Goal: Task Accomplishment & Management: Manage account settings

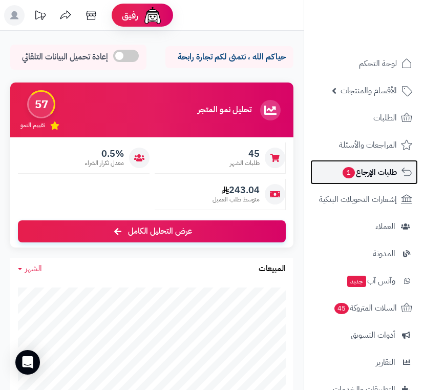
click at [363, 172] on span "طلبات الإرجاع 1" at bounding box center [369, 172] width 55 height 14
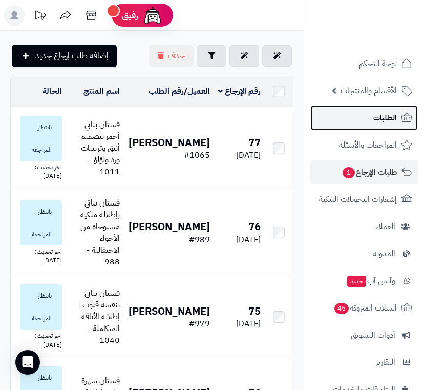
click at [367, 117] on link "الطلبات" at bounding box center [365, 118] width 108 height 25
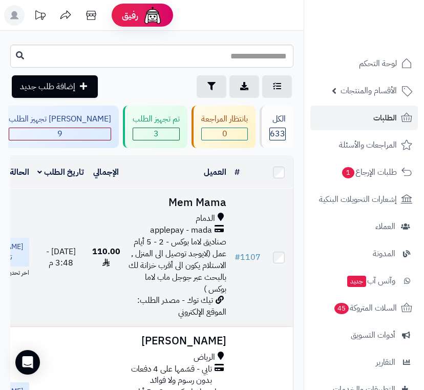
click at [179, 236] on span "applepay - mada" at bounding box center [181, 231] width 62 height 12
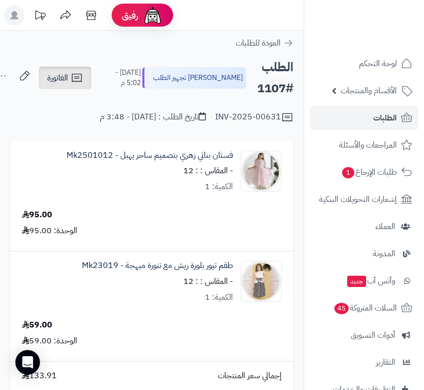
click at [68, 81] on span "الفاتورة" at bounding box center [57, 78] width 21 height 12
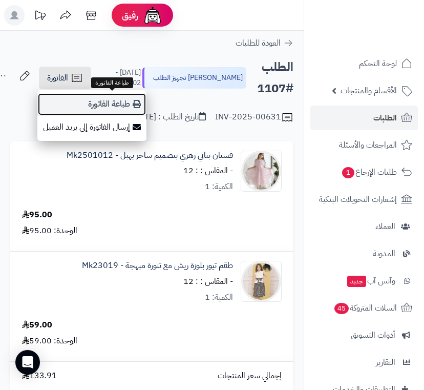
click at [106, 105] on link "طباعة الفاتورة" at bounding box center [91, 104] width 109 height 23
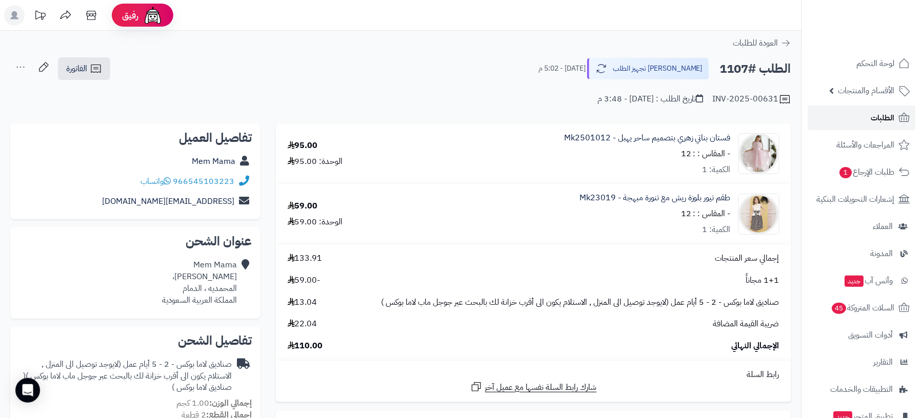
click at [424, 115] on link "الطلبات" at bounding box center [862, 118] width 108 height 25
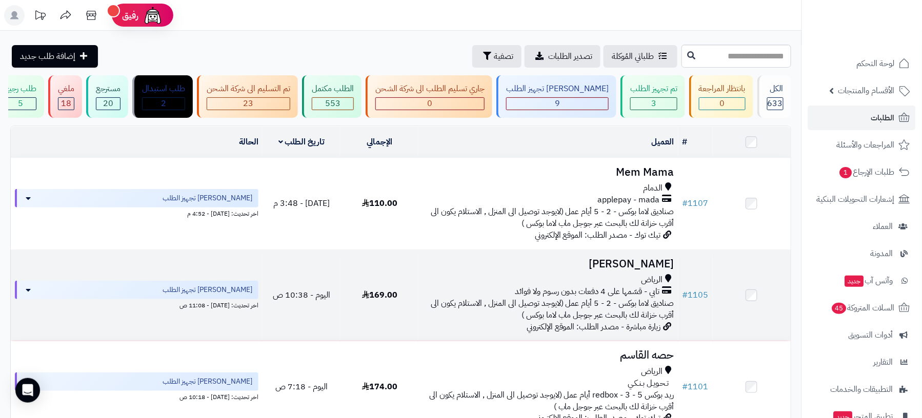
click at [656, 306] on span "صناديق لاما بوكس - 2 - 5 أيام عمل (لايوجد توصيل الى المنزل , الاستلام يكون الى …" at bounding box center [552, 309] width 243 height 24
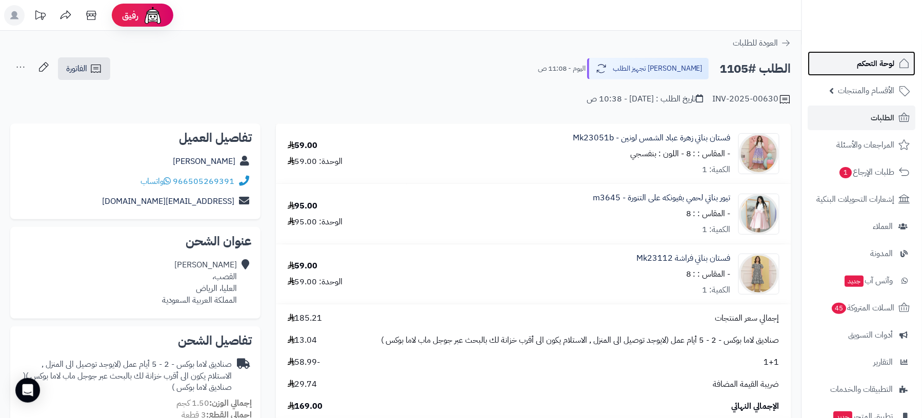
click at [849, 52] on link "لوحة التحكم" at bounding box center [862, 63] width 108 height 25
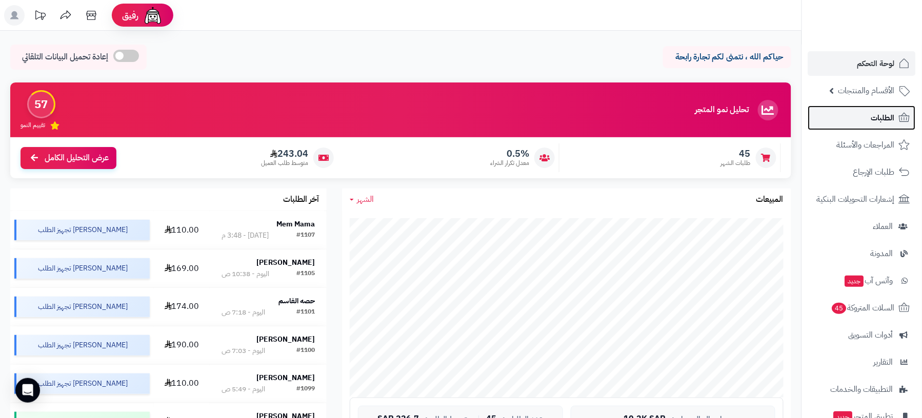
click at [856, 113] on link "الطلبات" at bounding box center [862, 118] width 108 height 25
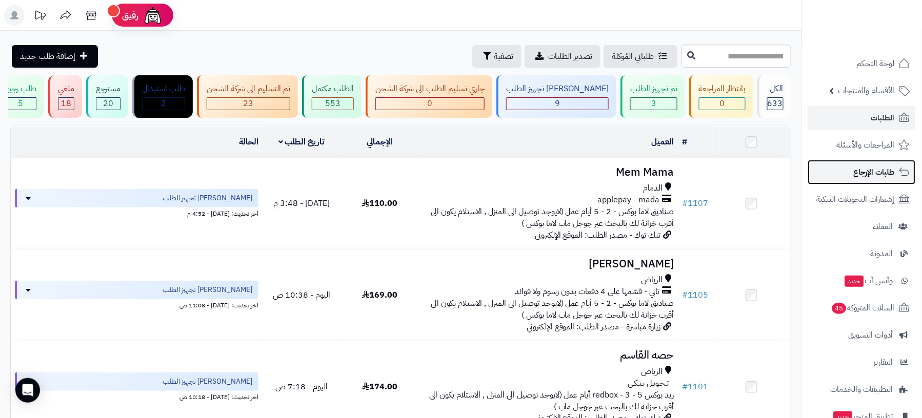
click at [878, 175] on span "طلبات الإرجاع" at bounding box center [873, 172] width 41 height 14
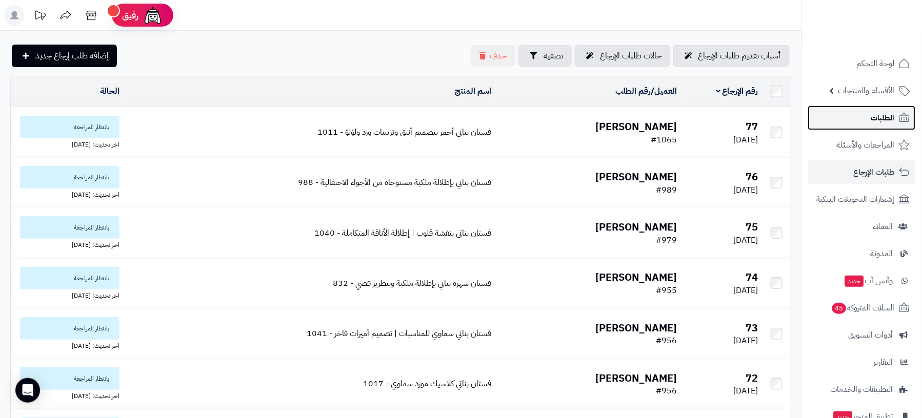
click at [865, 121] on link "الطلبات" at bounding box center [862, 118] width 108 height 25
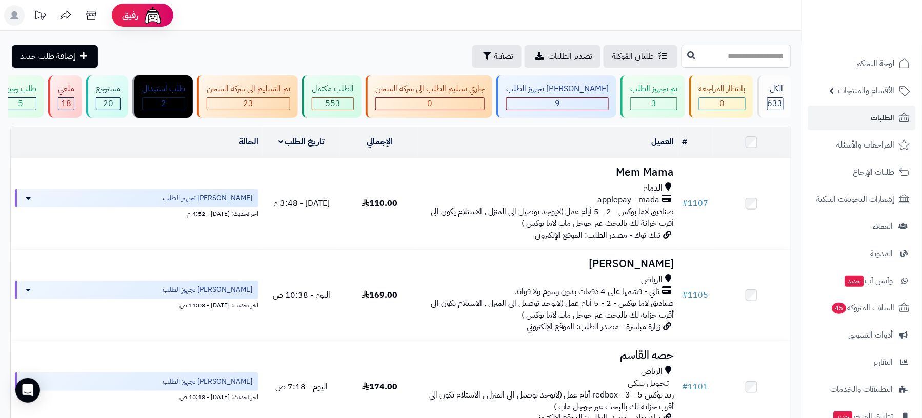
click at [733, 52] on input "text" at bounding box center [736, 56] width 110 height 23
type input "****"
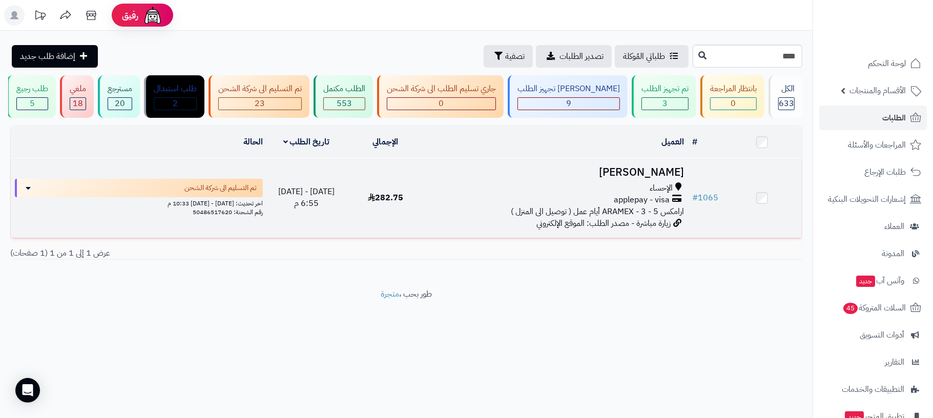
click at [635, 201] on span "applepay - visa" at bounding box center [643, 200] width 56 height 12
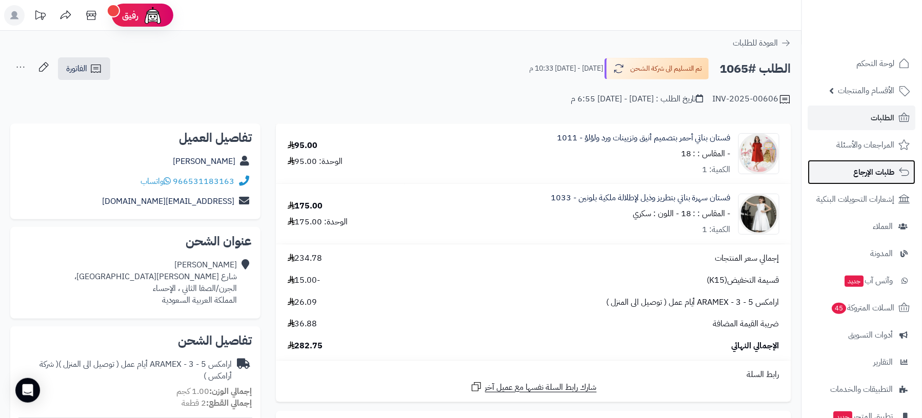
click at [870, 172] on span "طلبات الإرجاع" at bounding box center [873, 172] width 41 height 14
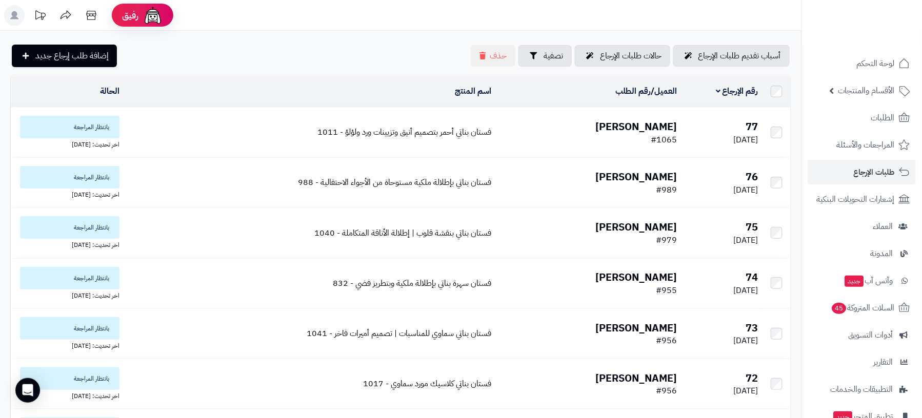
click at [636, 124] on b "[PERSON_NAME]" at bounding box center [637, 126] width 82 height 15
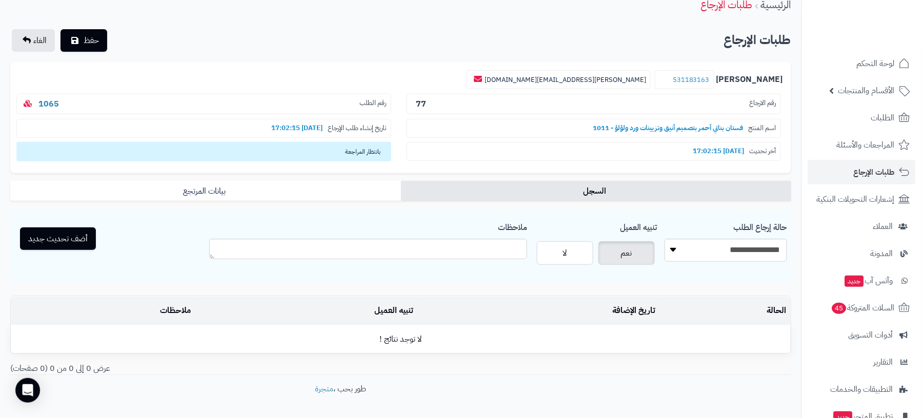
scroll to position [85, 0]
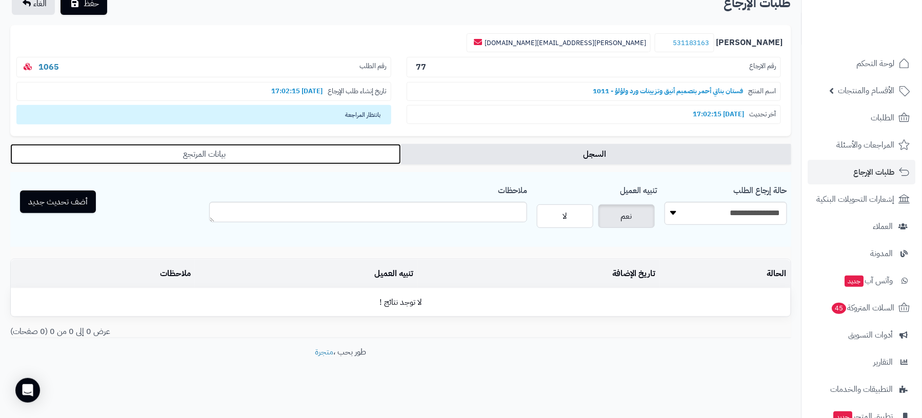
click at [323, 150] on link "بيانات المرتجع" at bounding box center [205, 154] width 391 height 21
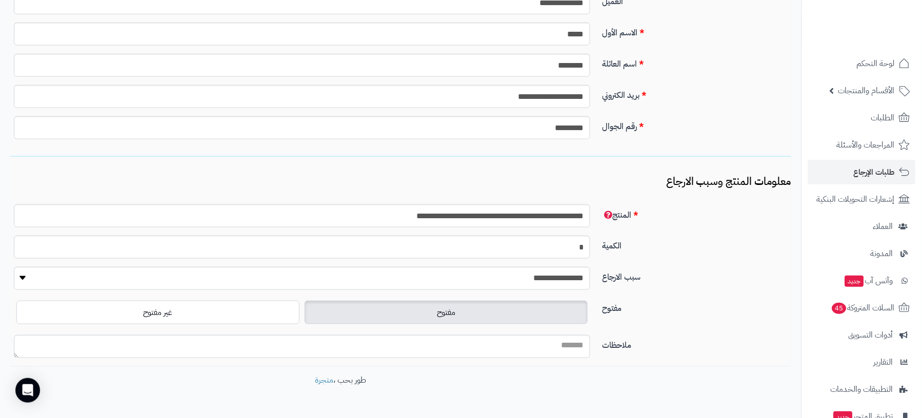
scroll to position [357, 0]
